Goal: Transaction & Acquisition: Purchase product/service

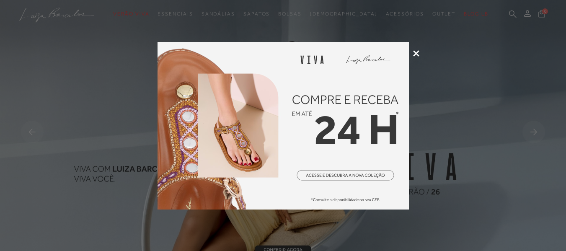
click at [419, 50] on icon at bounding box center [416, 53] width 6 height 6
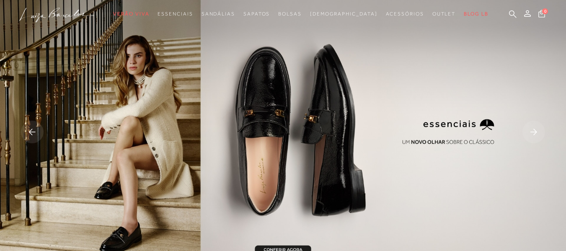
click at [534, 128] on rect at bounding box center [534, 132] width 23 height 23
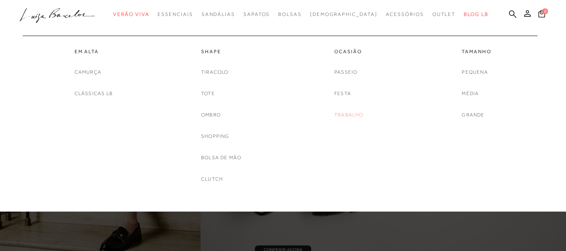
click at [351, 114] on link "Trabalho" at bounding box center [349, 115] width 29 height 9
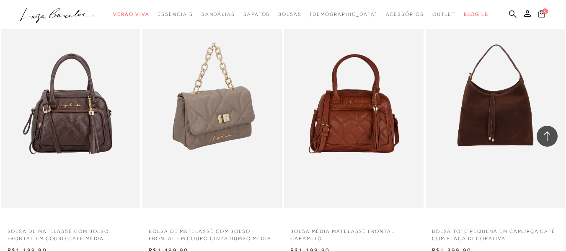
scroll to position [629, 0]
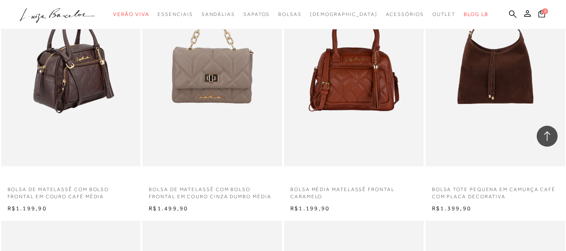
click at [95, 75] on img at bounding box center [71, 61] width 139 height 209
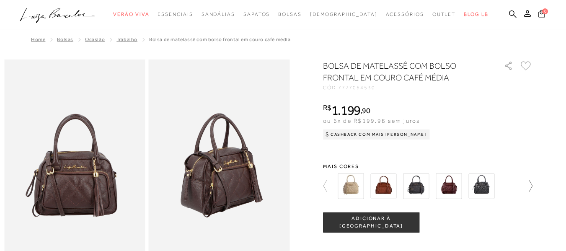
click at [533, 182] on icon at bounding box center [531, 185] width 3 height 11
click at [423, 187] on img at bounding box center [416, 186] width 26 height 26
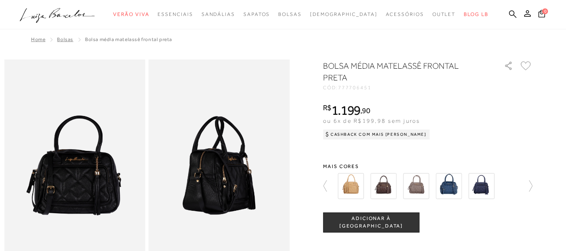
click at [104, 178] on img at bounding box center [74, 166] width 141 height 212
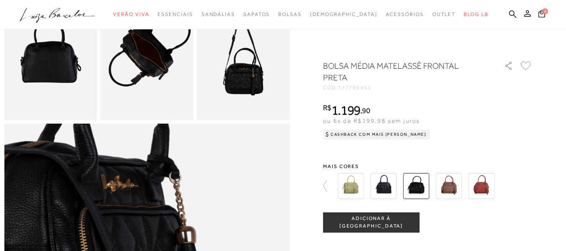
scroll to position [252, 0]
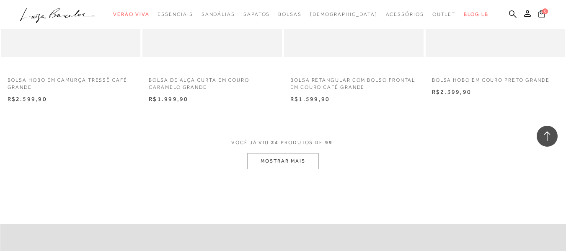
scroll to position [1533, 0]
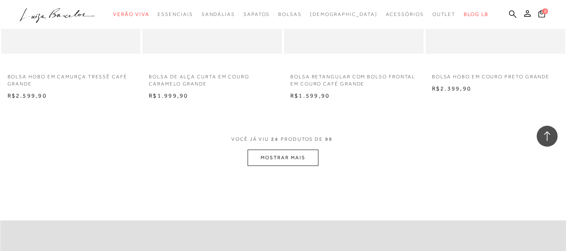
click at [302, 160] on button "MOSTRAR MAIS" at bounding box center [283, 158] width 70 height 16
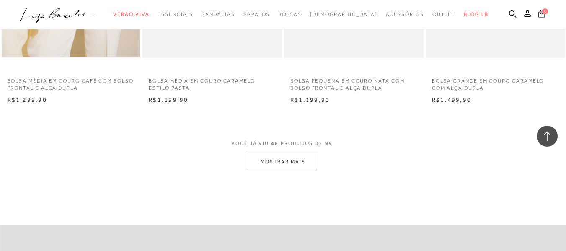
scroll to position [3125, 0]
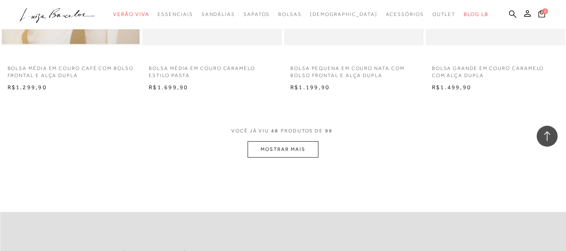
click at [312, 146] on button "MOSTRAR MAIS" at bounding box center [283, 149] width 70 height 16
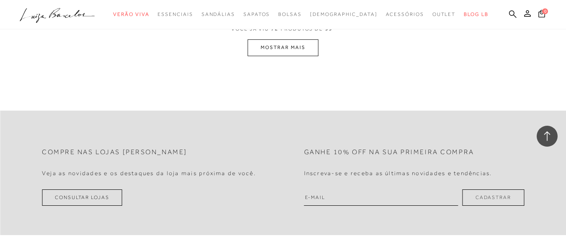
scroll to position [4802, 0]
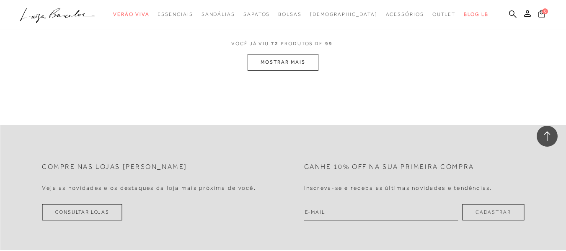
click at [296, 64] on button "MOSTRAR MAIS" at bounding box center [283, 62] width 70 height 16
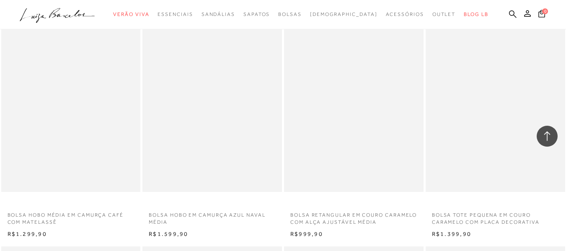
scroll to position [5641, 0]
